Goal: Task Accomplishment & Management: Use online tool/utility

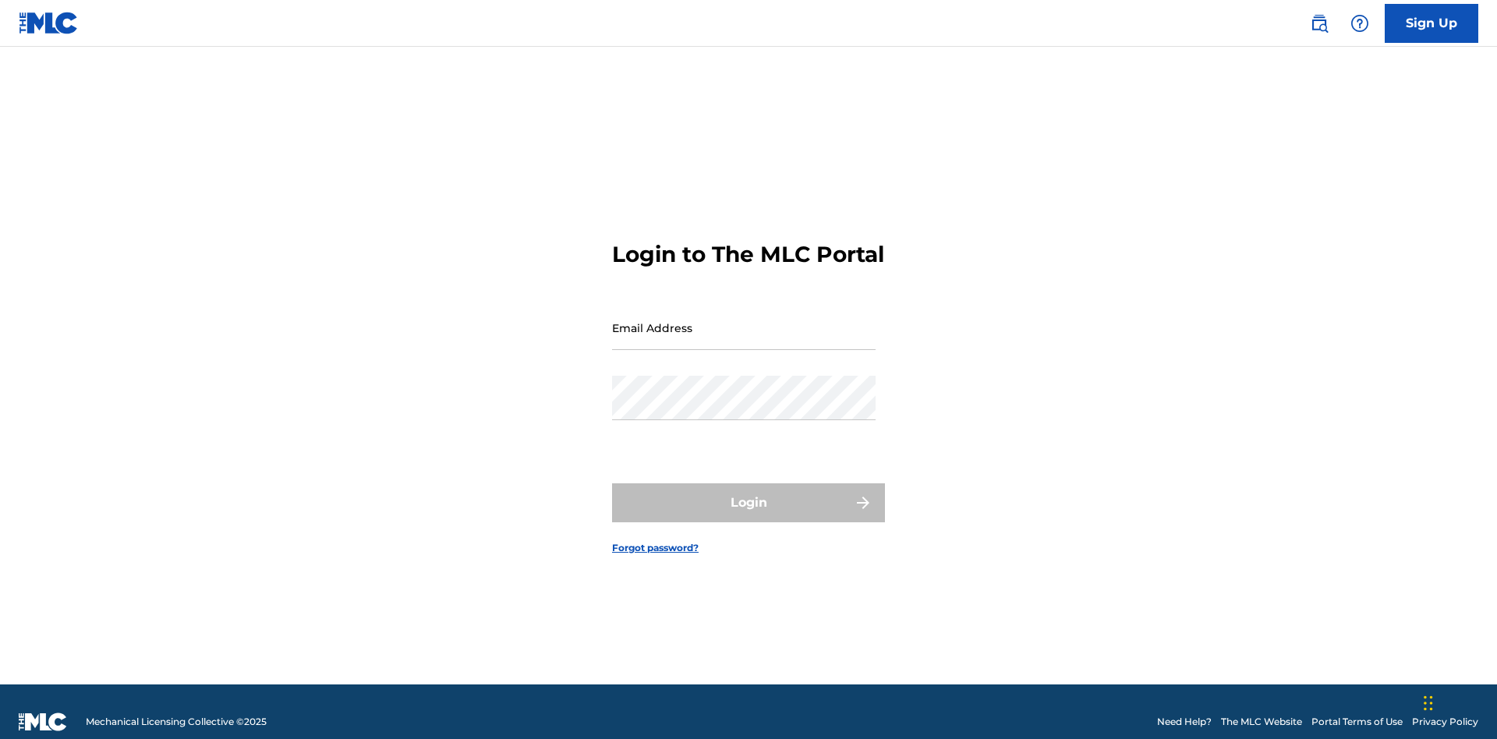
scroll to position [20, 0]
click at [744, 321] on input "Email Address" at bounding box center [744, 328] width 264 height 44
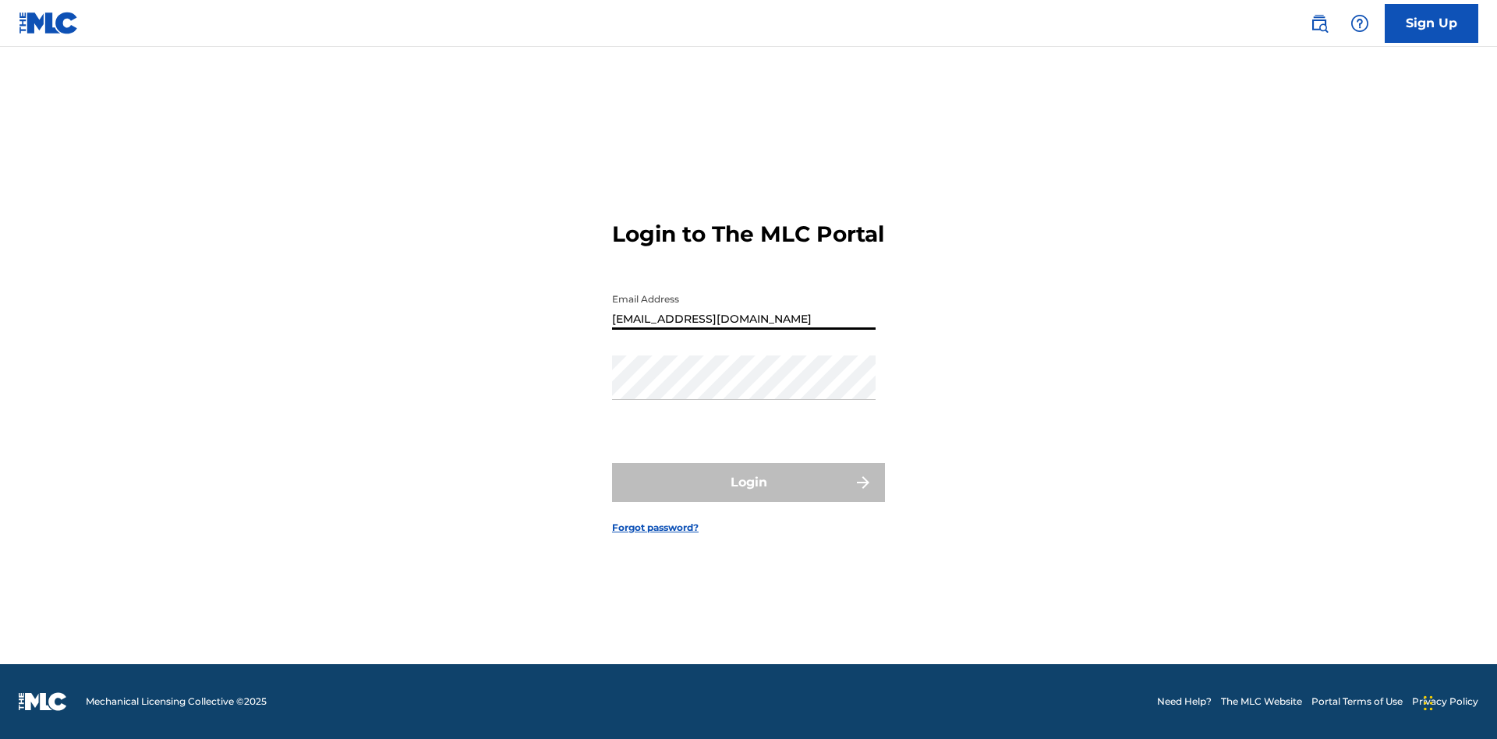
type input "[EMAIL_ADDRESS][DOMAIN_NAME]"
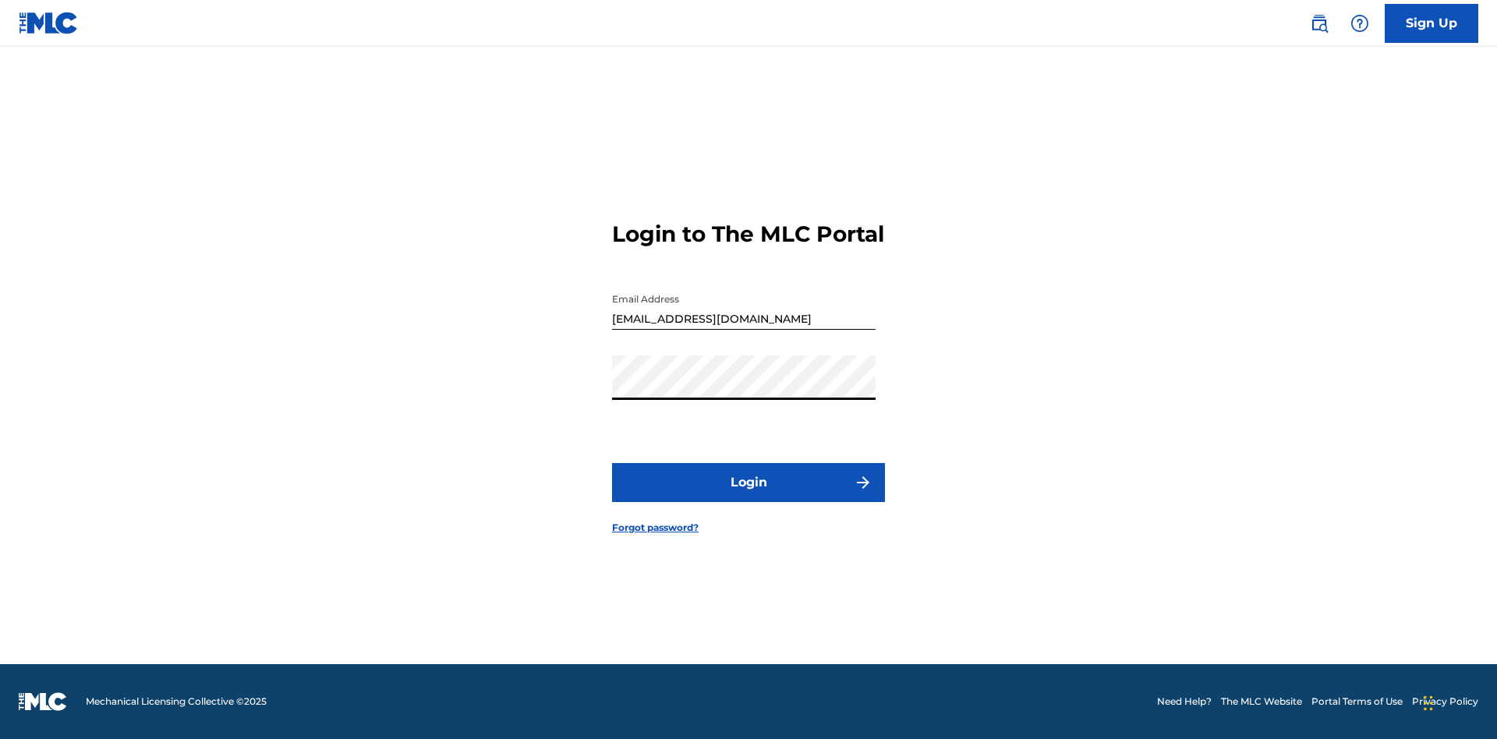
click at [749, 496] on button "Login" at bounding box center [748, 482] width 273 height 39
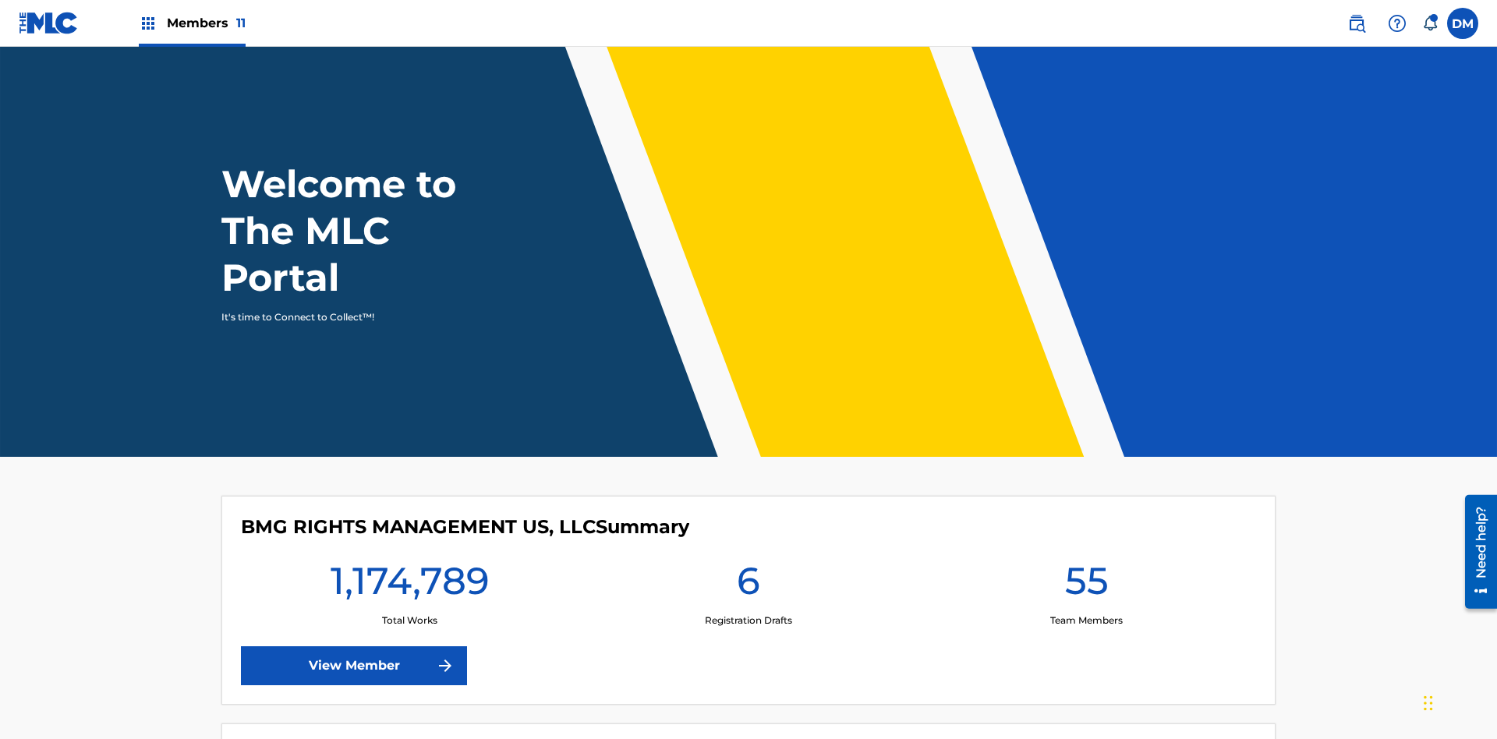
click at [192, 23] on span "Members 11" at bounding box center [206, 23] width 79 height 18
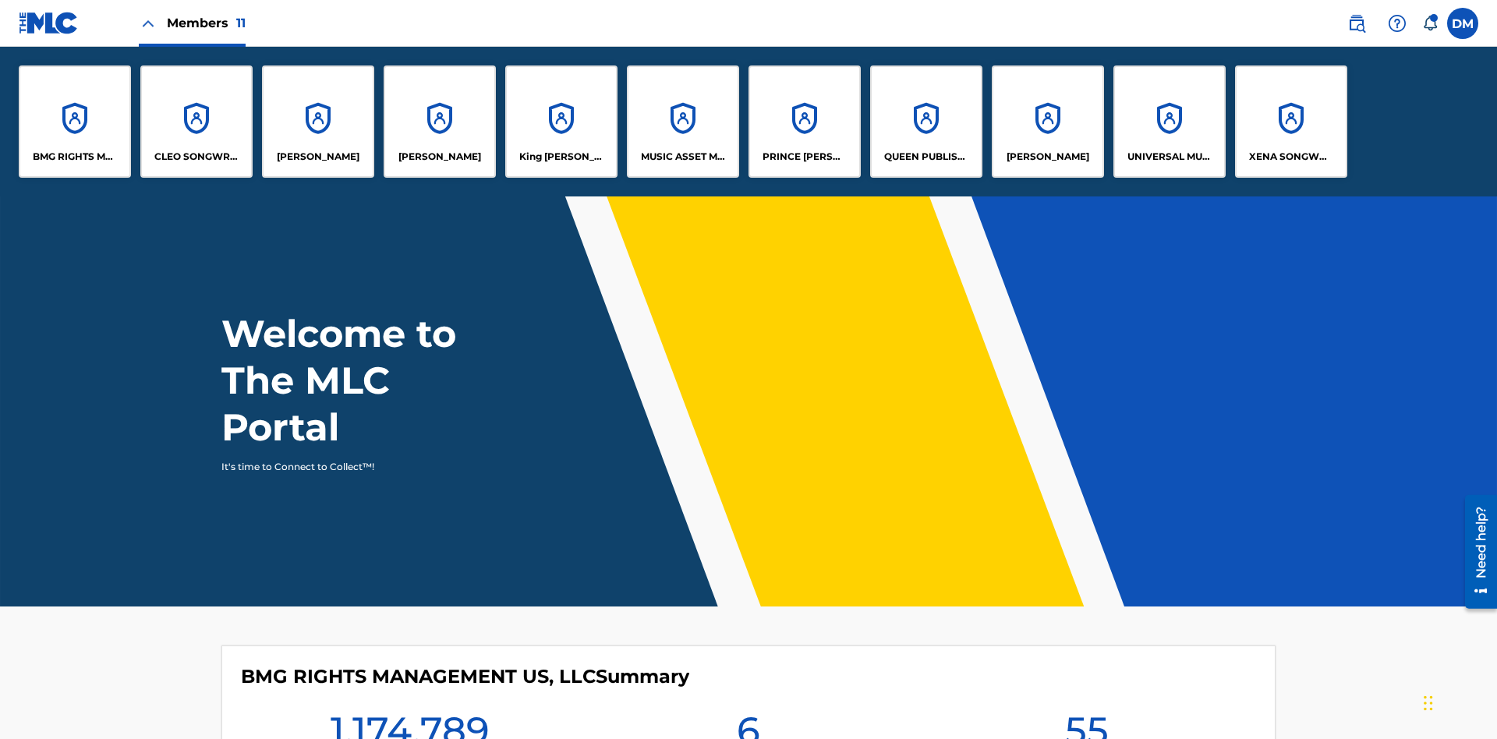
click at [561, 157] on p "King [PERSON_NAME]" at bounding box center [561, 157] width 85 height 14
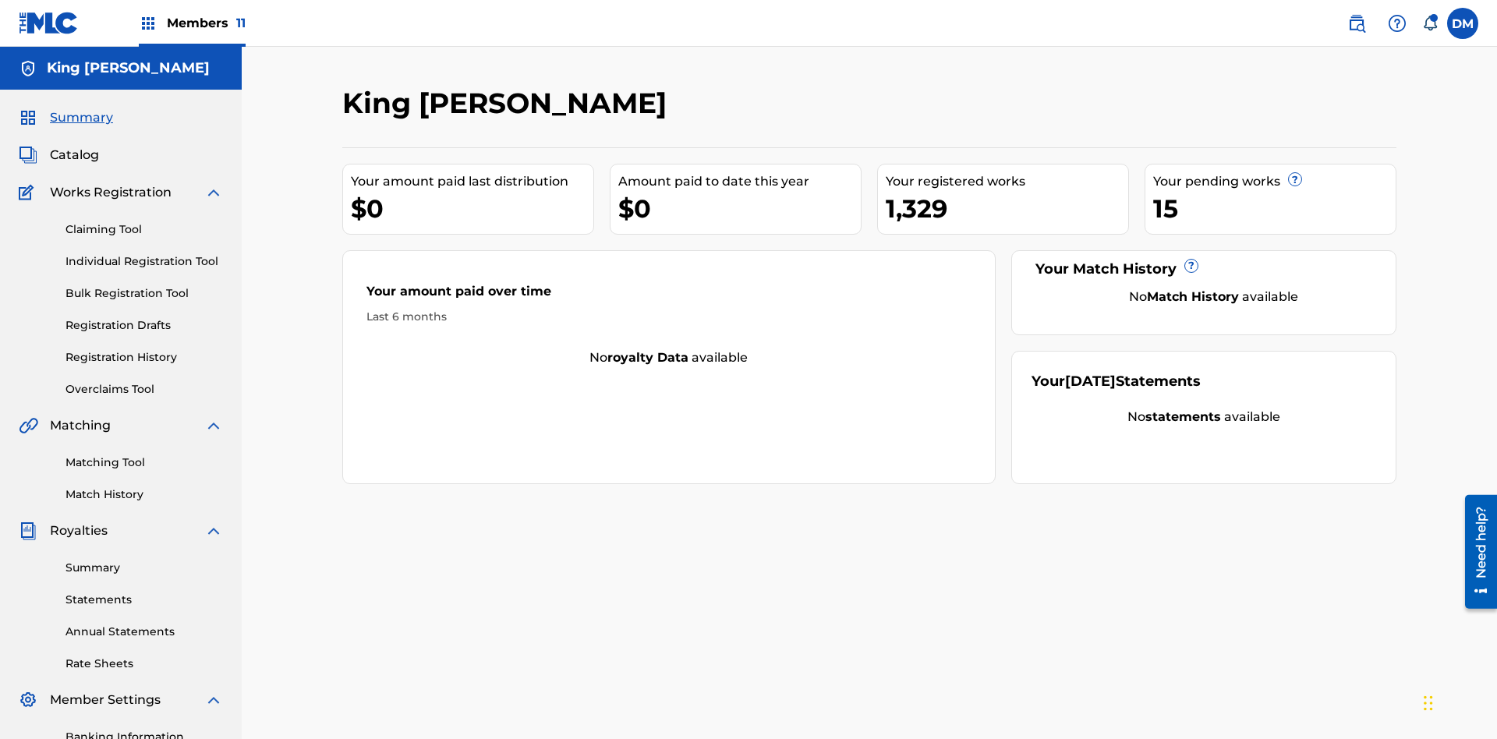
click at [144, 381] on link "Overclaims Tool" at bounding box center [145, 389] width 158 height 16
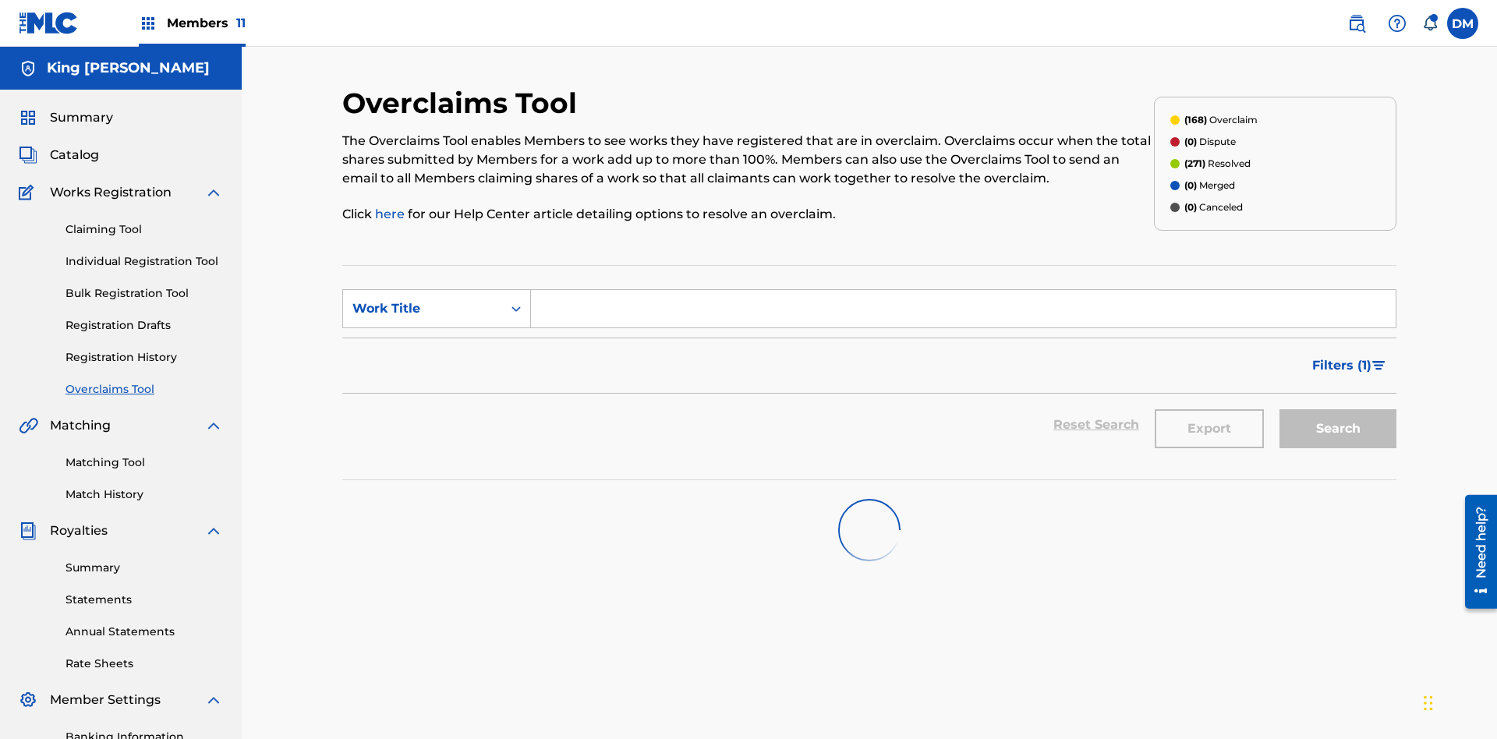
click at [1341, 356] on span "Filters ( 1 )" at bounding box center [1342, 365] width 59 height 19
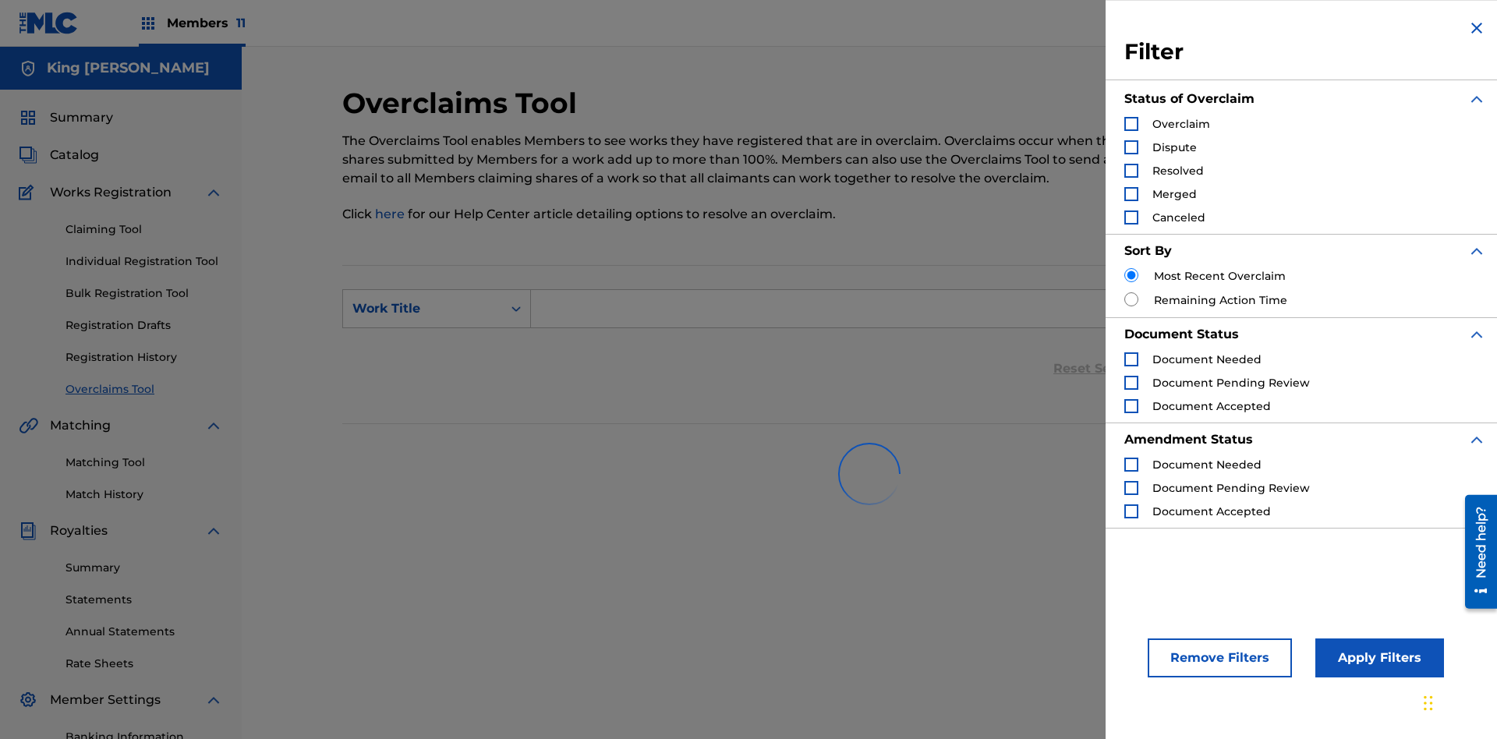
scroll to position [228, 0]
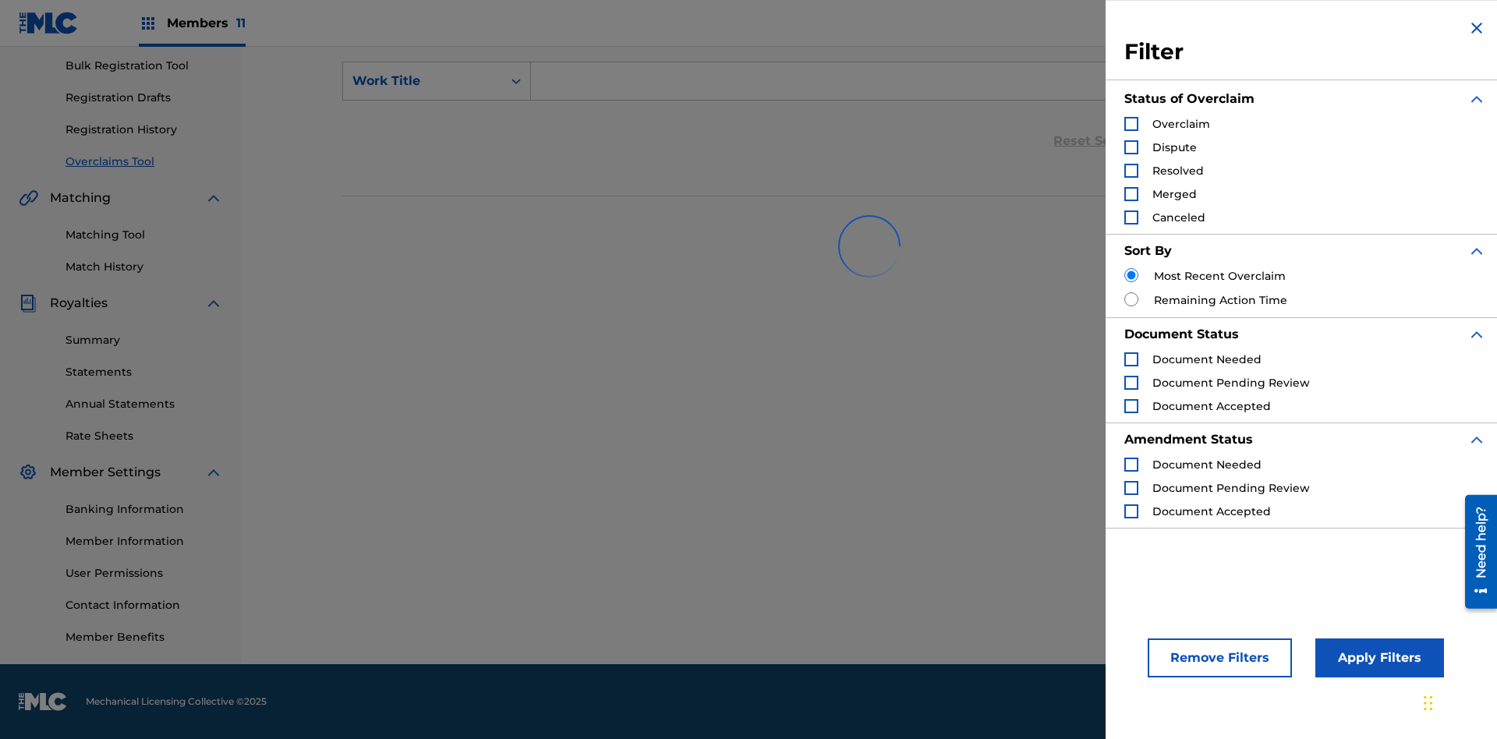
click at [1132, 124] on div "Search Form" at bounding box center [1132, 124] width 14 height 14
click at [1377, 658] on button "Apply Filters" at bounding box center [1380, 658] width 129 height 39
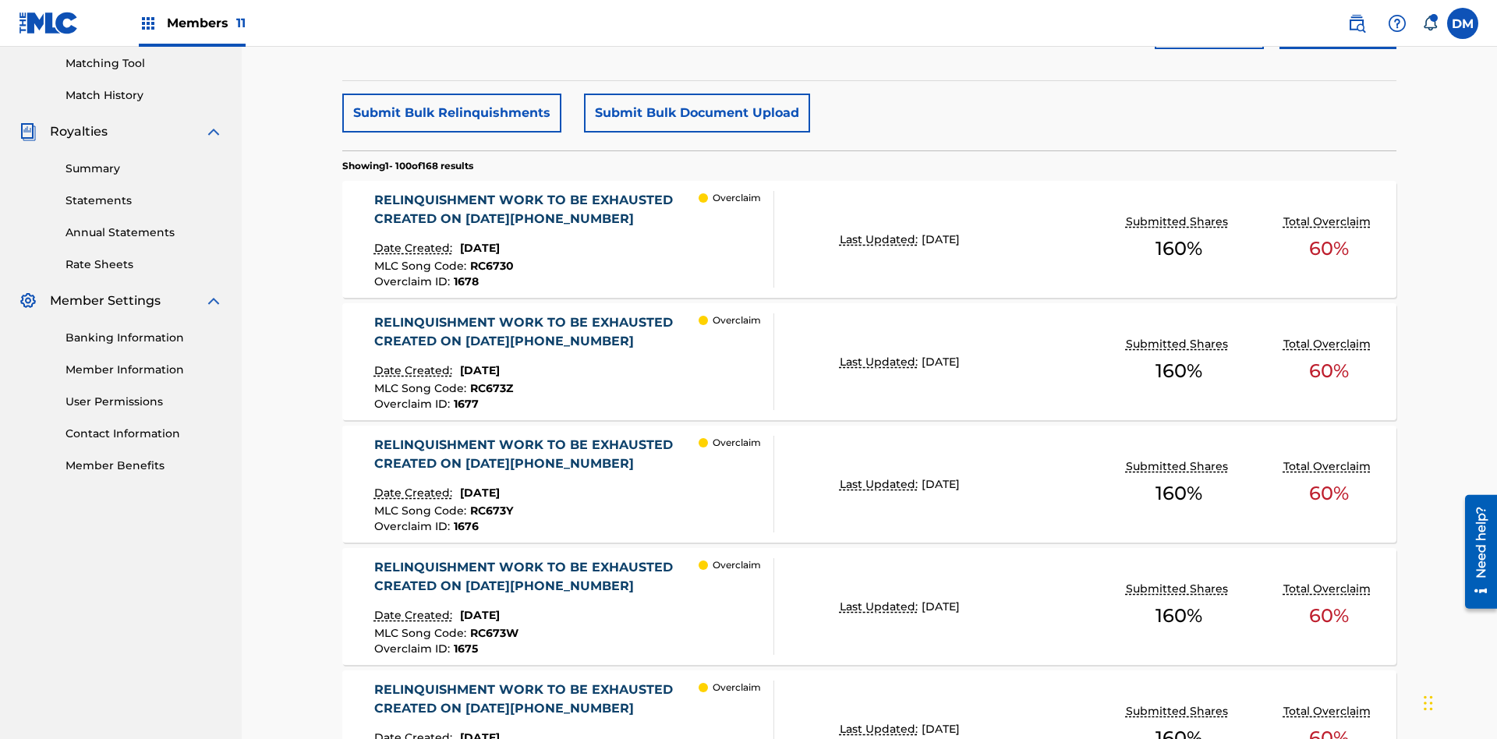
click at [695, 113] on button "Submit Bulk Document Upload" at bounding box center [697, 113] width 226 height 39
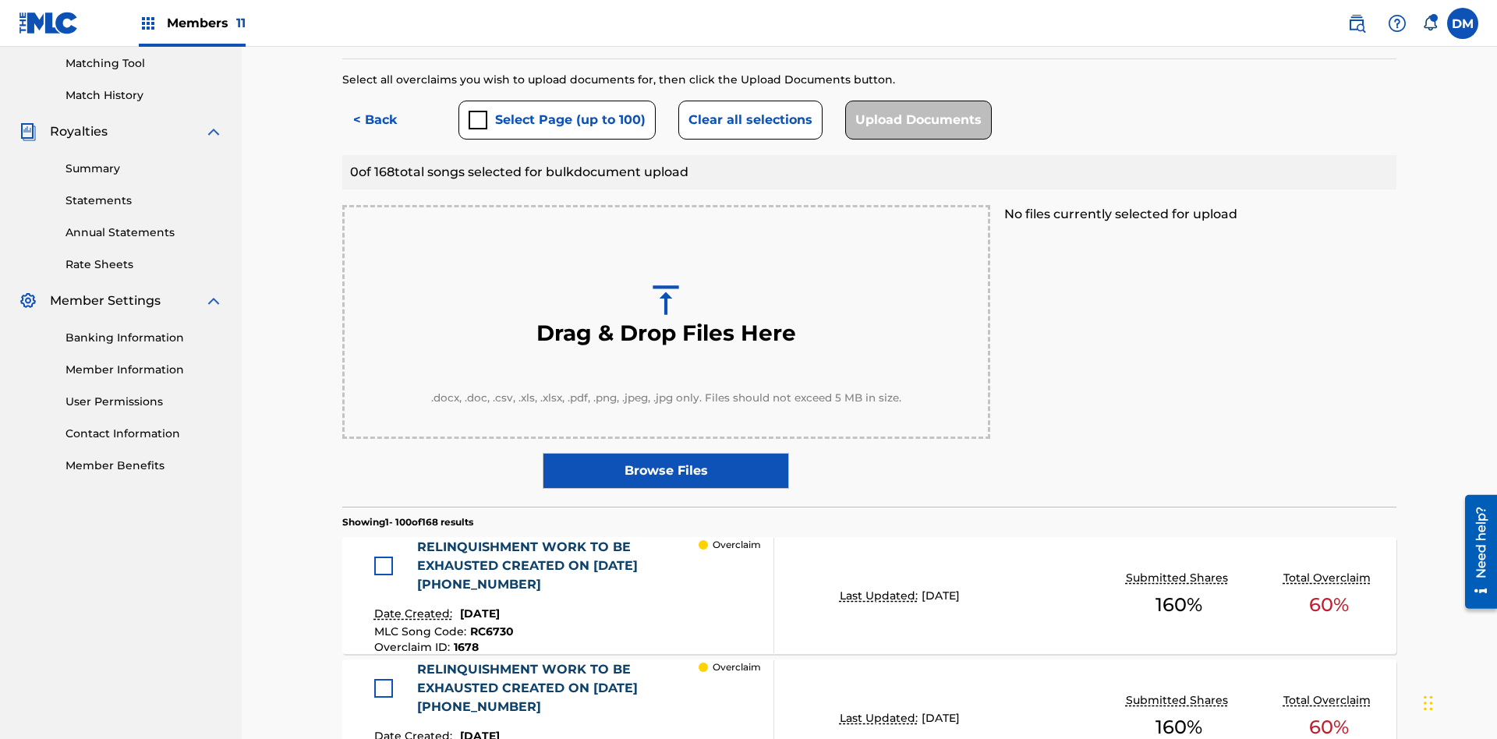
click at [556, 113] on button "Select Page (up to 100)" at bounding box center [557, 120] width 197 height 39
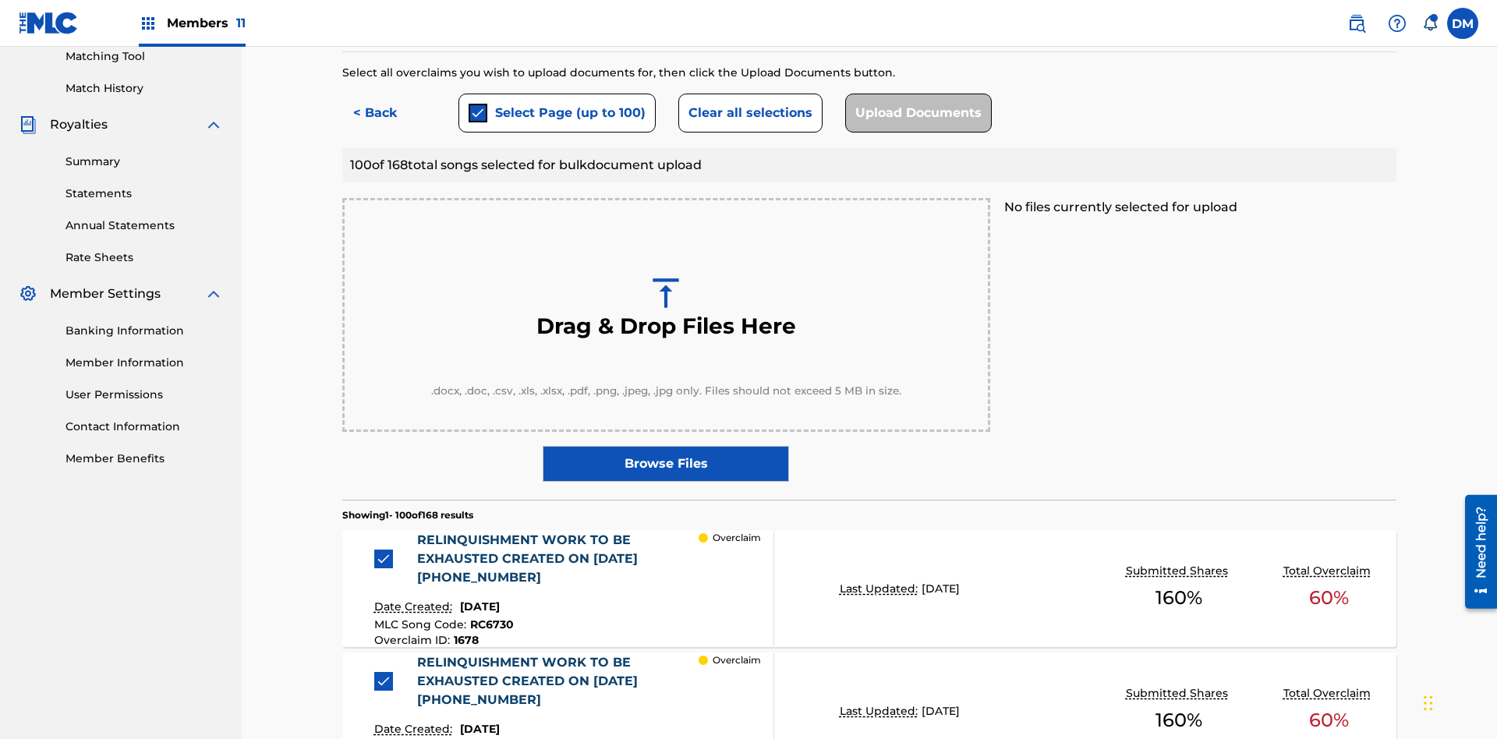
scroll to position [843, 0]
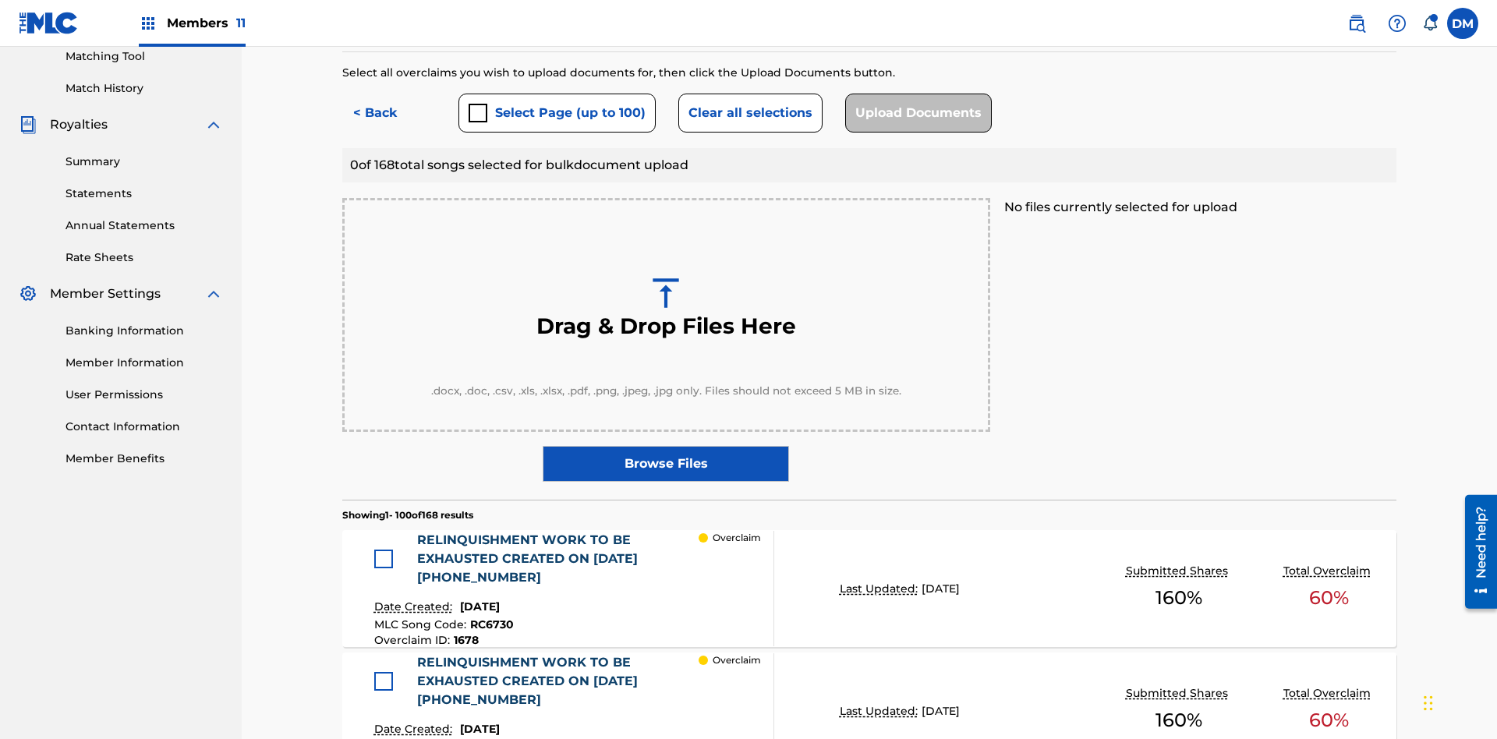
click at [388, 550] on div at bounding box center [383, 559] width 19 height 19
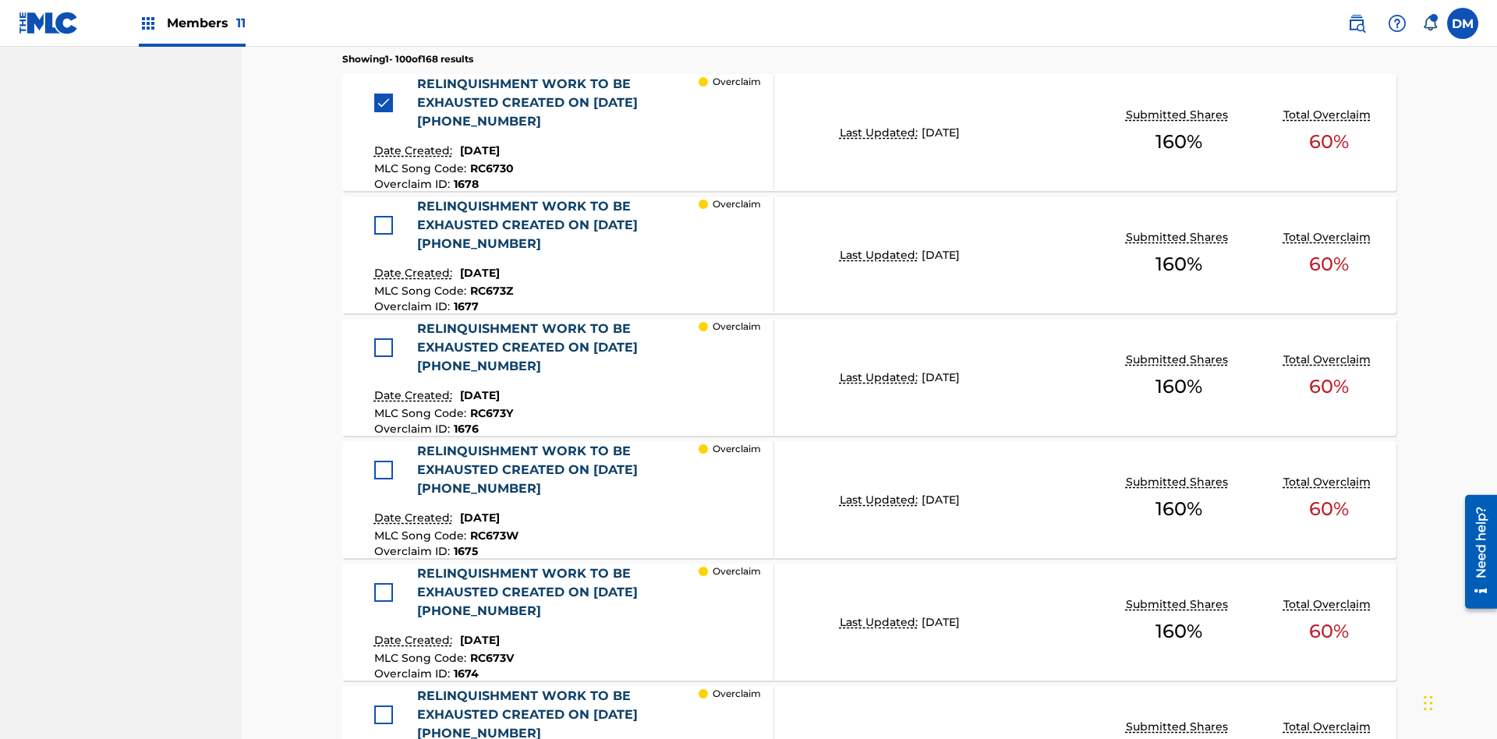
scroll to position [769, 0]
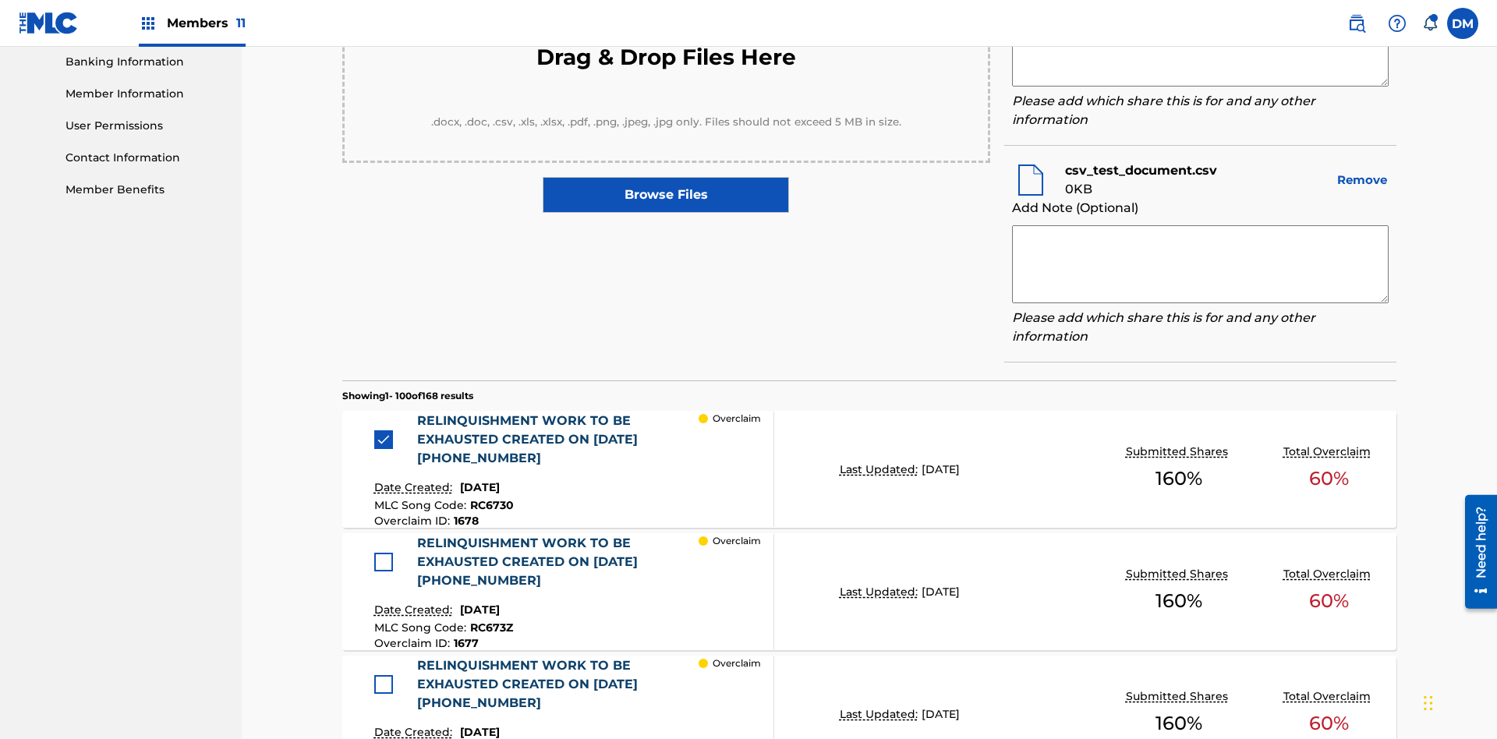
click at [1200, 87] on textarea at bounding box center [1200, 48] width 377 height 78
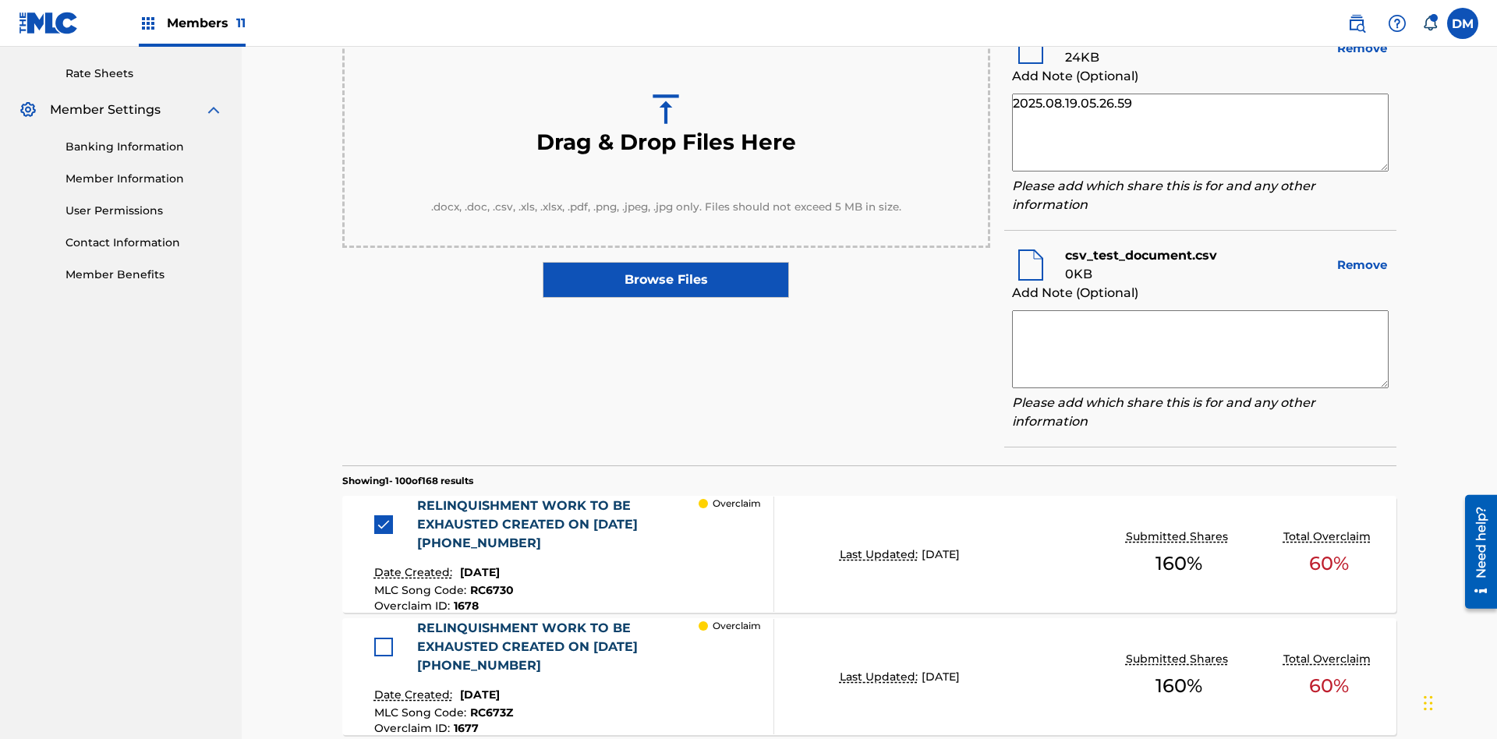
type textarea "2025.08.19.05.26.59"
click at [1200, 345] on textarea at bounding box center [1200, 349] width 377 height 78
type textarea "2025.08.19.05.26.59"
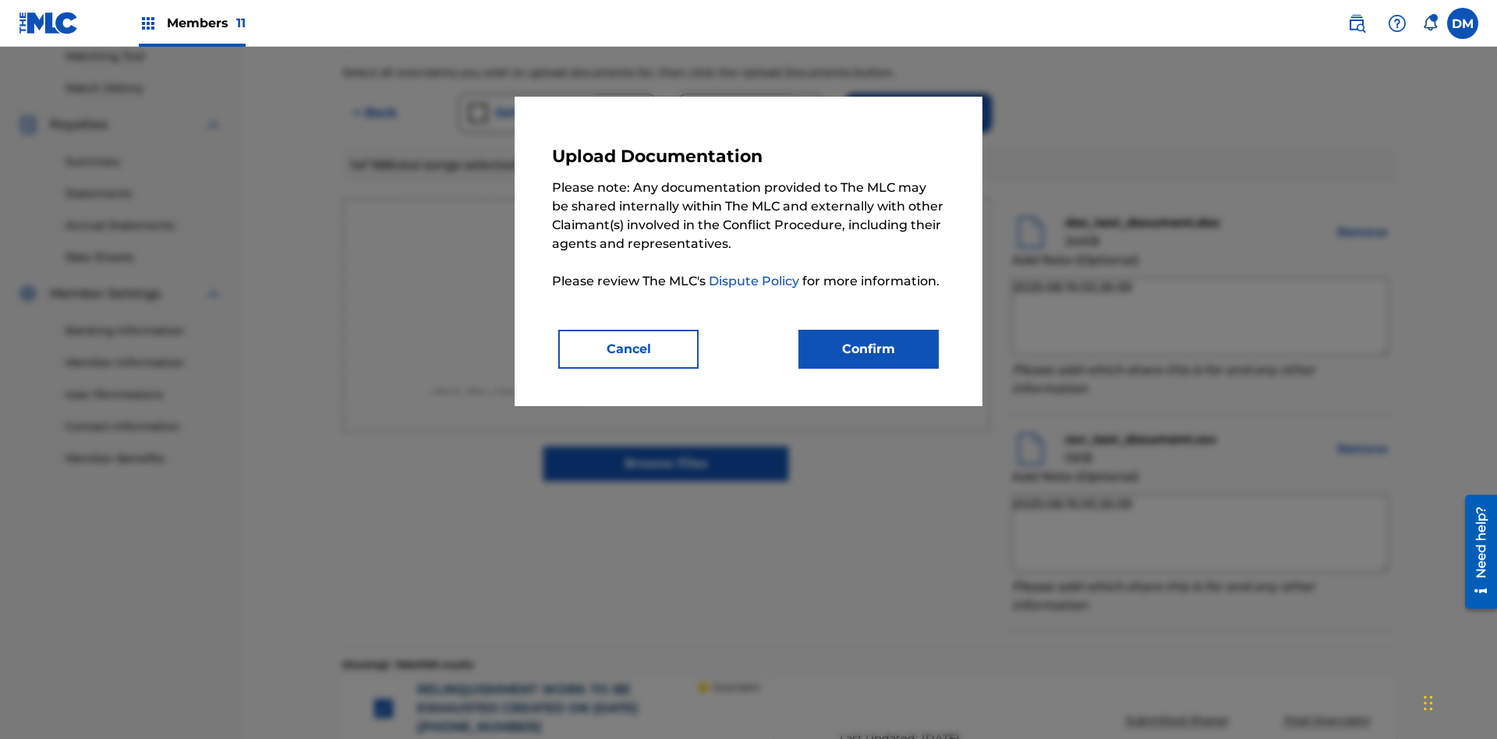
click at [869, 349] on button "Confirm" at bounding box center [869, 349] width 140 height 39
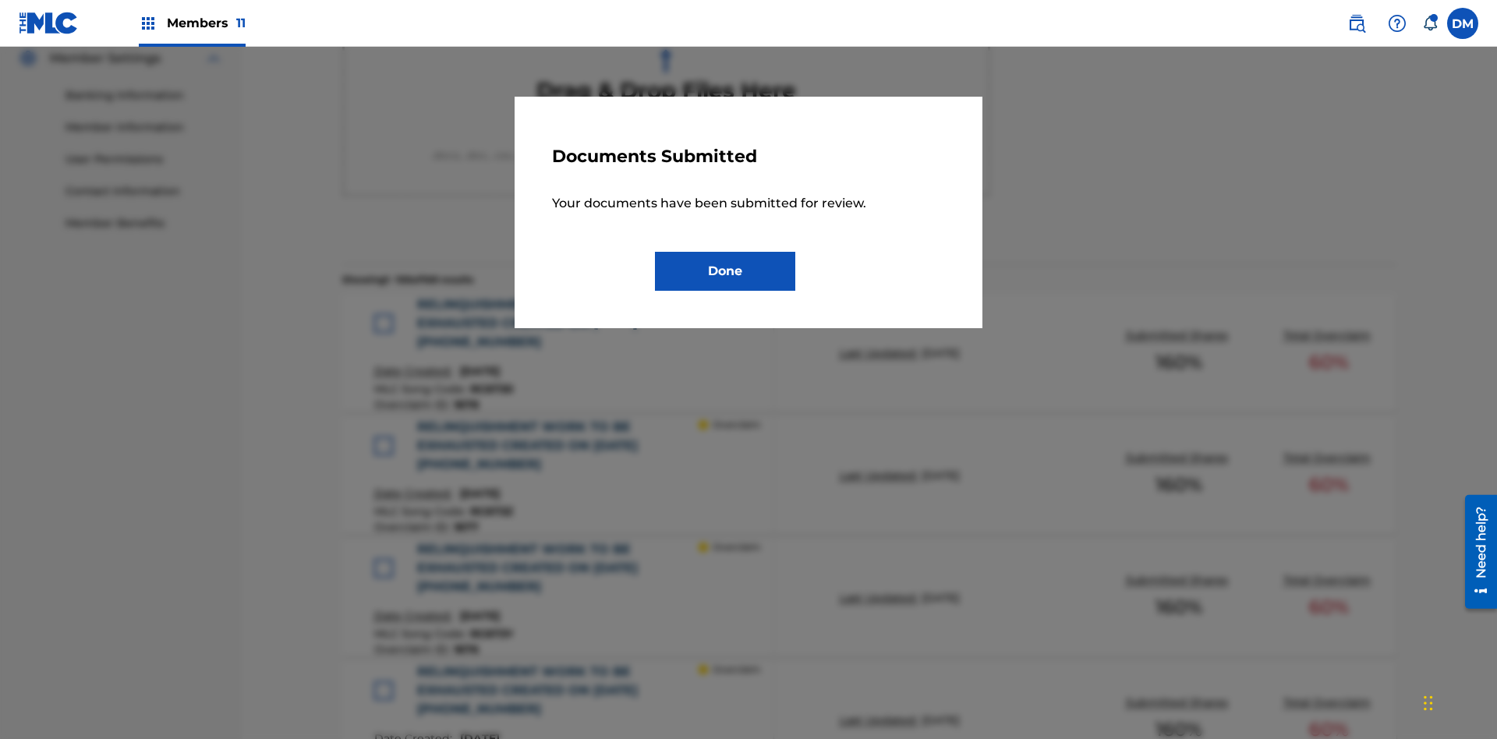
click at [725, 271] on button "Done" at bounding box center [725, 271] width 140 height 39
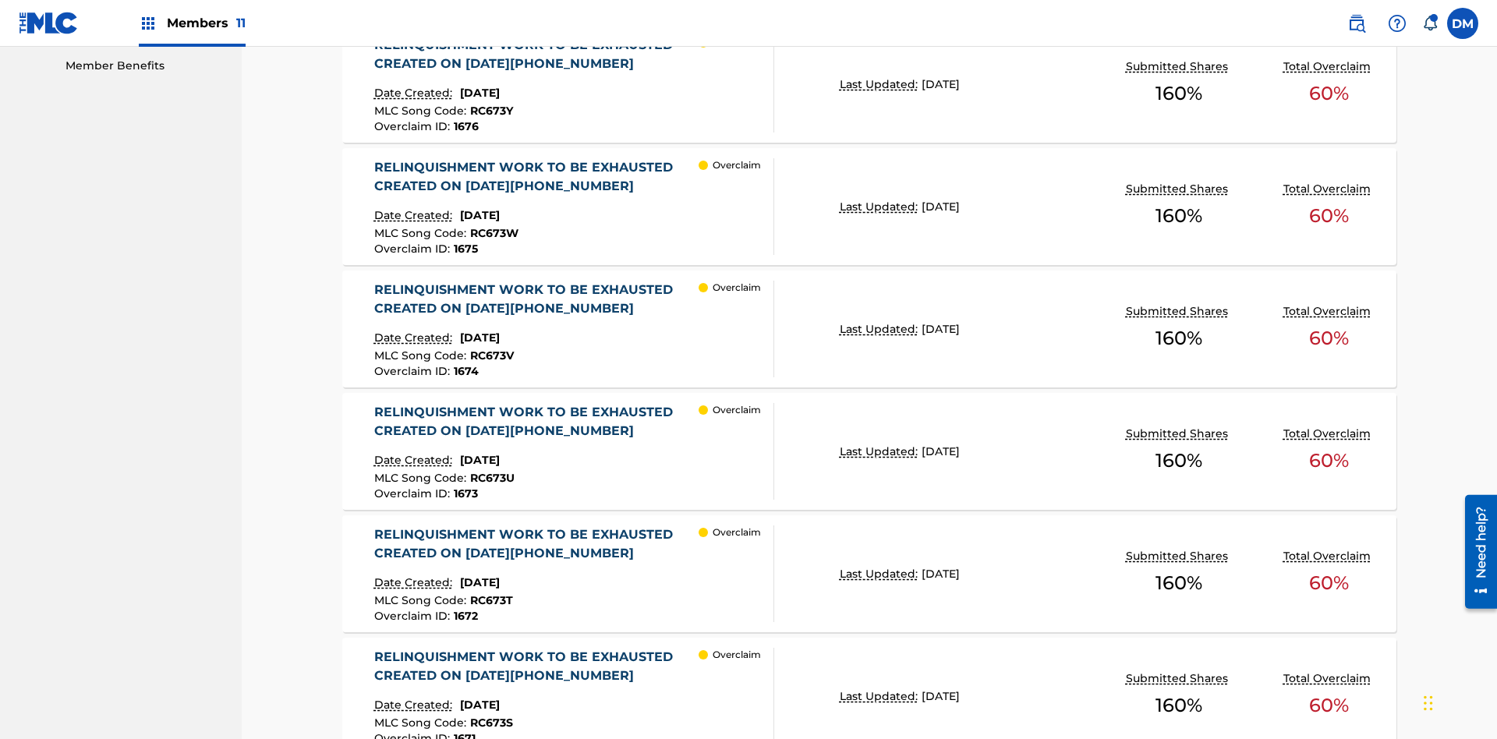
scroll to position [406, 0]
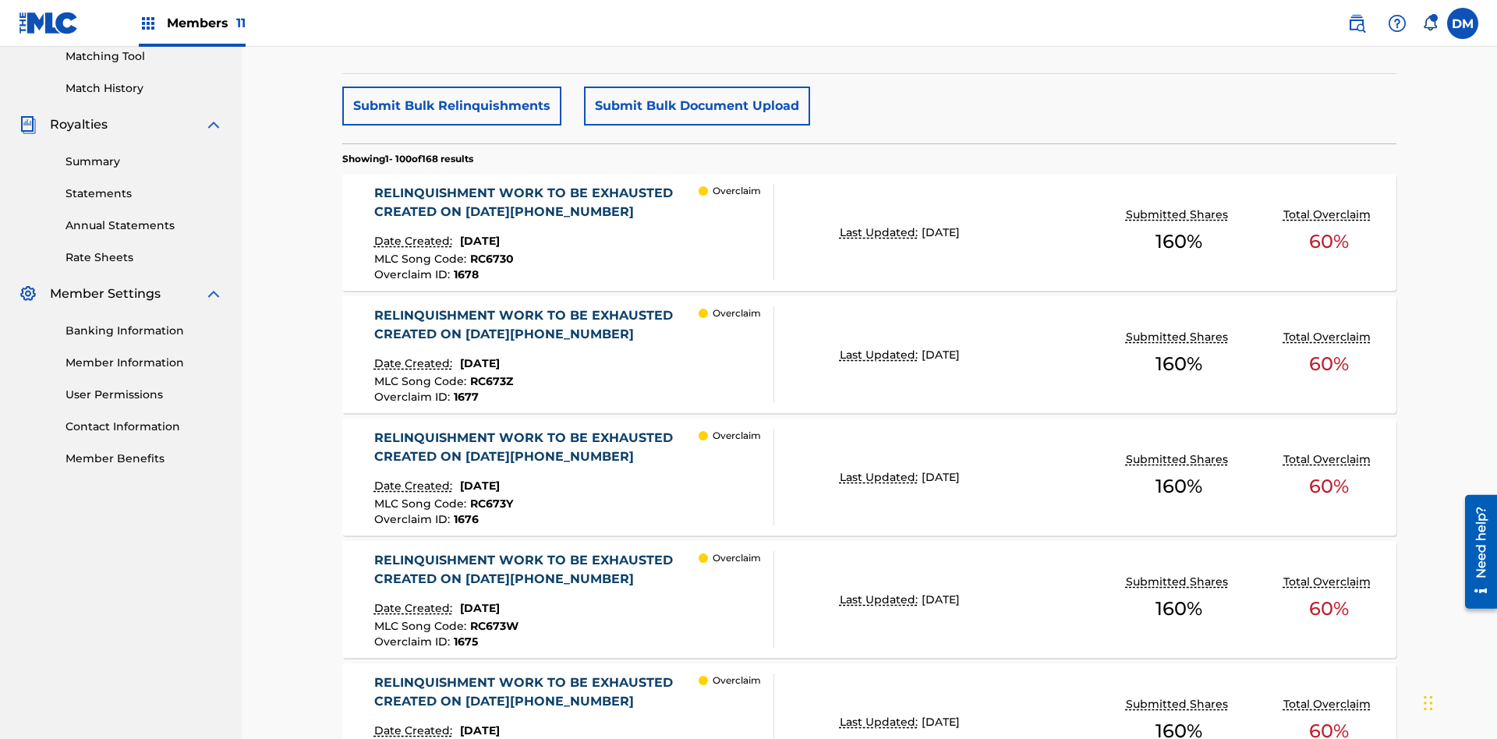
click at [870, 225] on p "Last Updated:" at bounding box center [881, 233] width 82 height 16
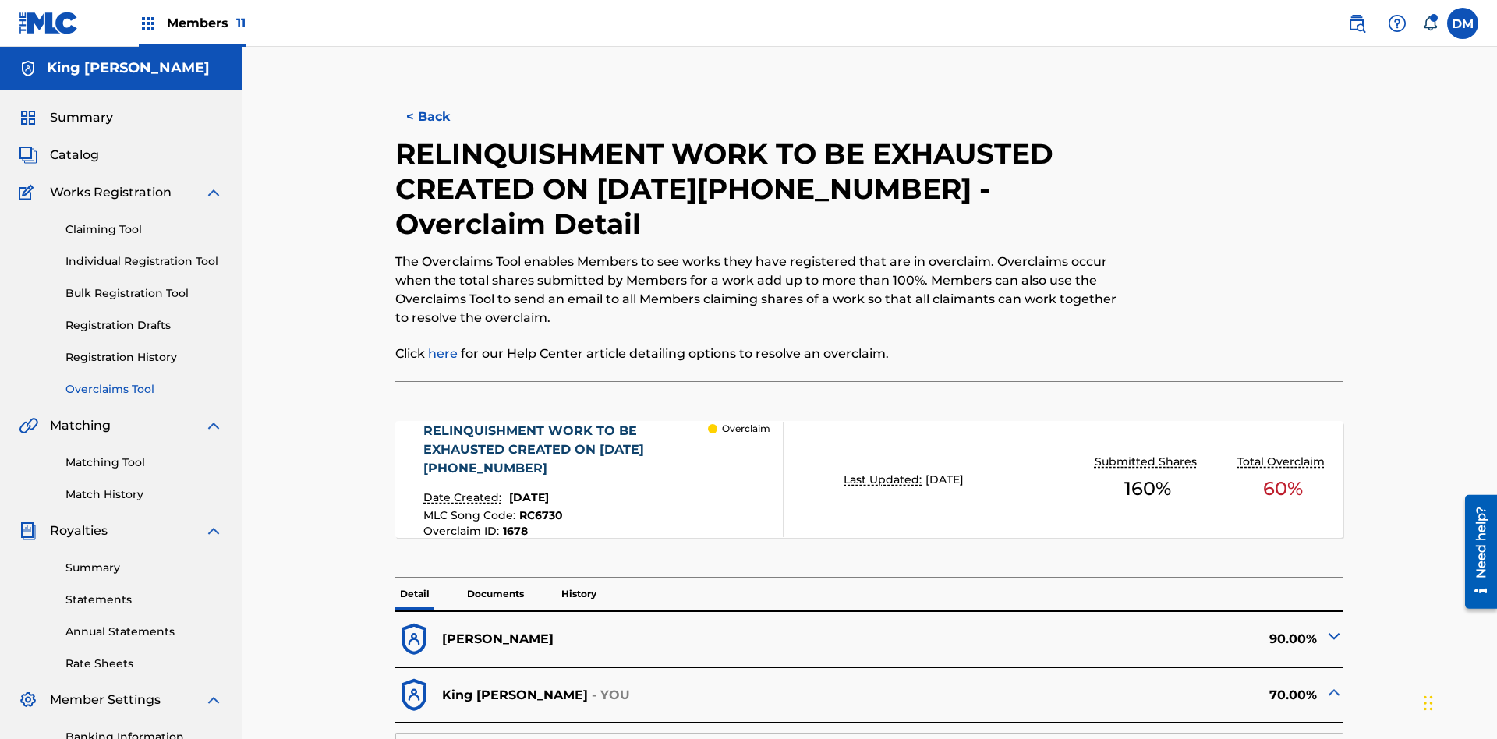
click at [494, 578] on p "Documents" at bounding box center [495, 594] width 66 height 33
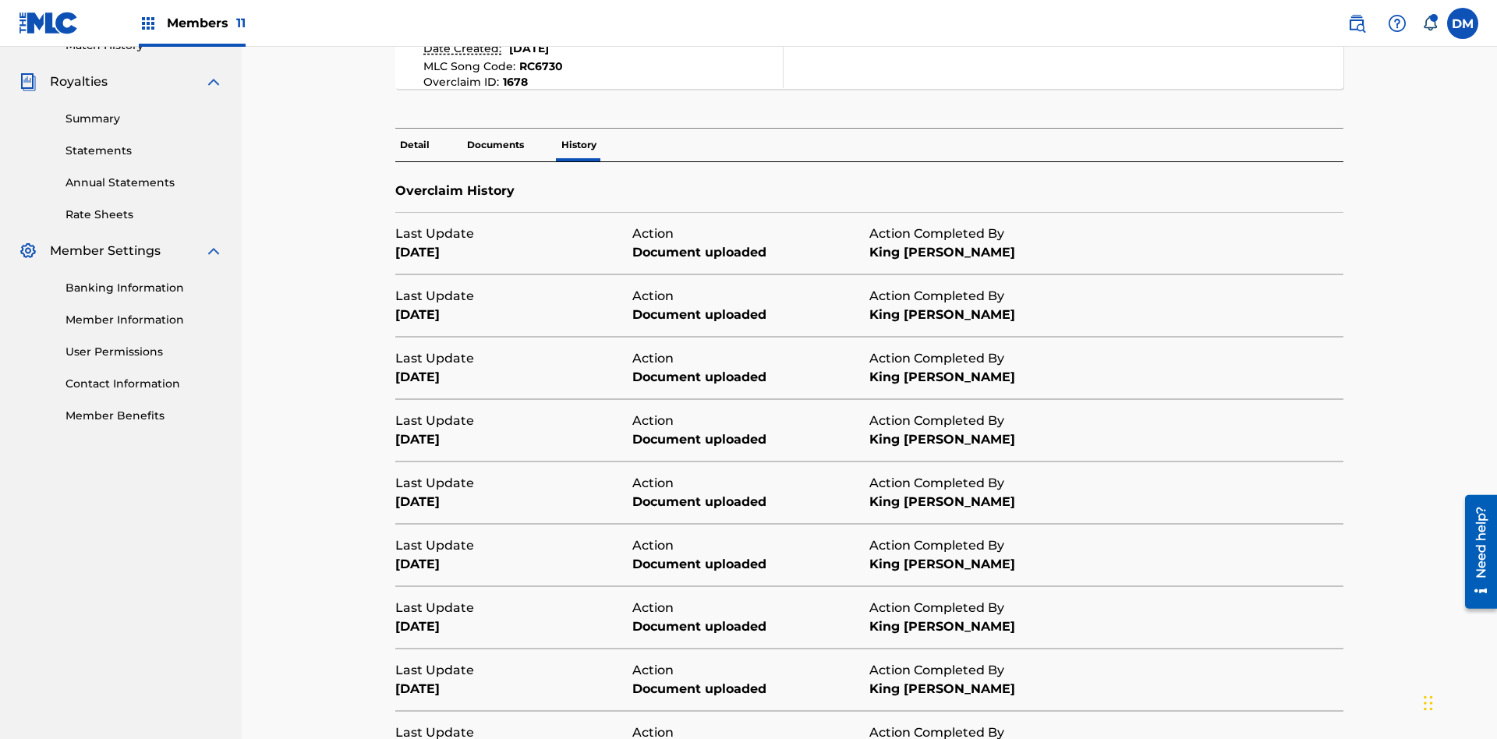
scroll to position [564, 0]
